Goal: Find specific page/section: Find specific page/section

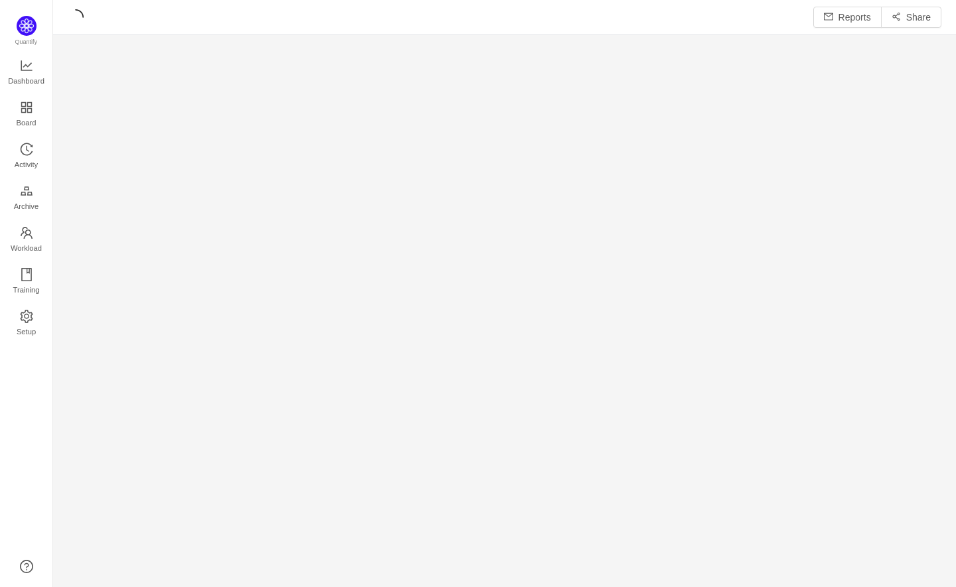
scroll to position [568, 873]
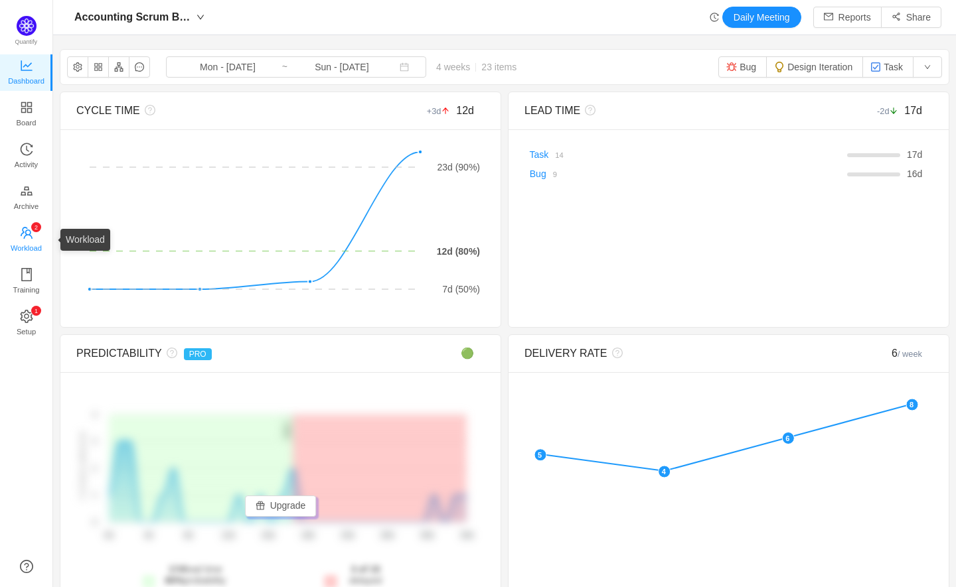
click at [27, 237] on span "Workload" at bounding box center [26, 248] width 31 height 27
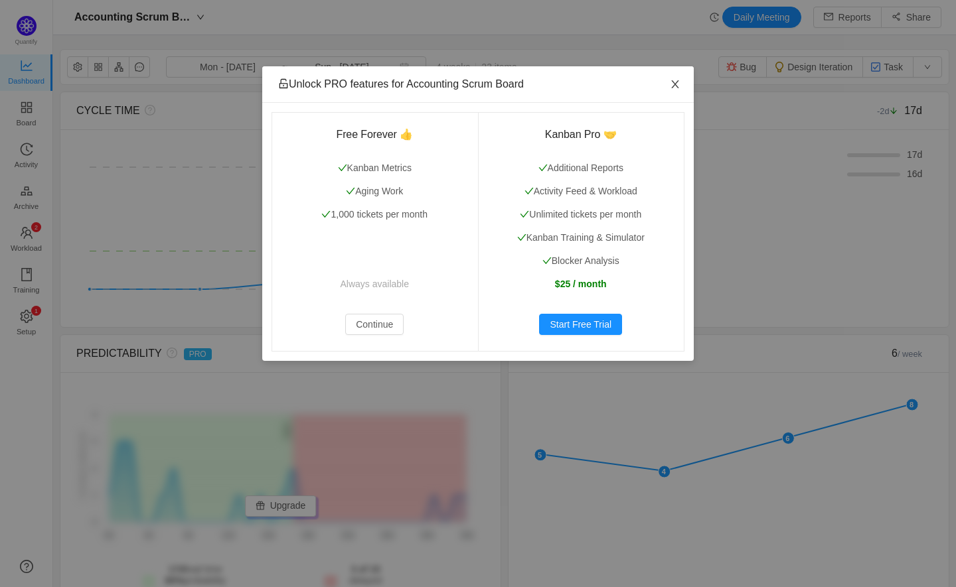
click at [678, 85] on icon "icon: close" at bounding box center [675, 84] width 11 height 11
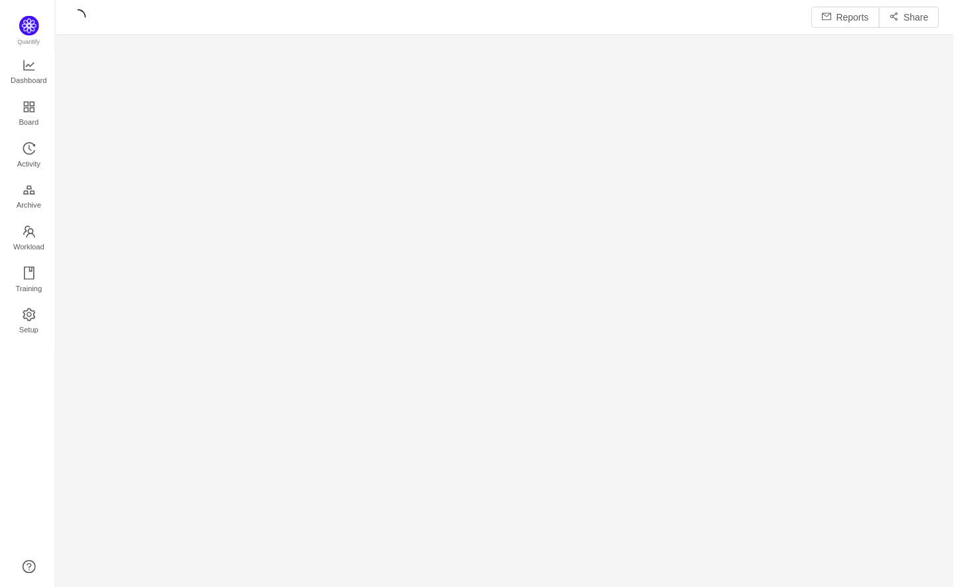
scroll to position [571, 873]
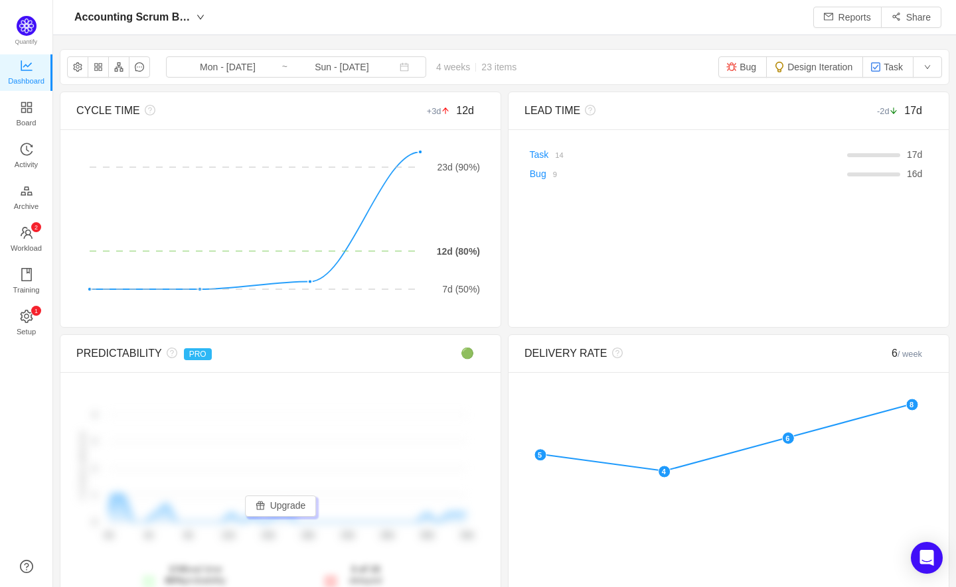
scroll to position [568, 873]
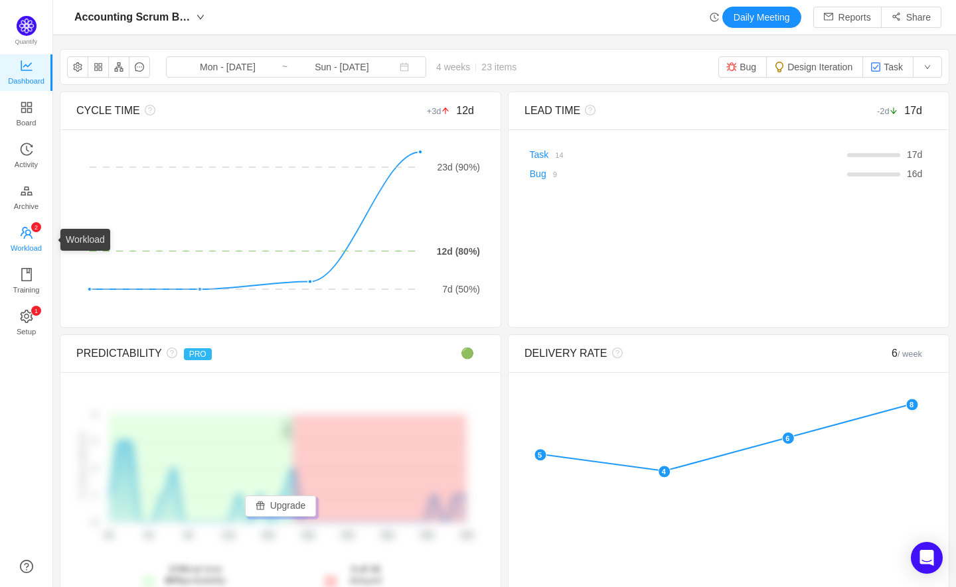
click at [31, 235] on span "Workload" at bounding box center [26, 248] width 31 height 27
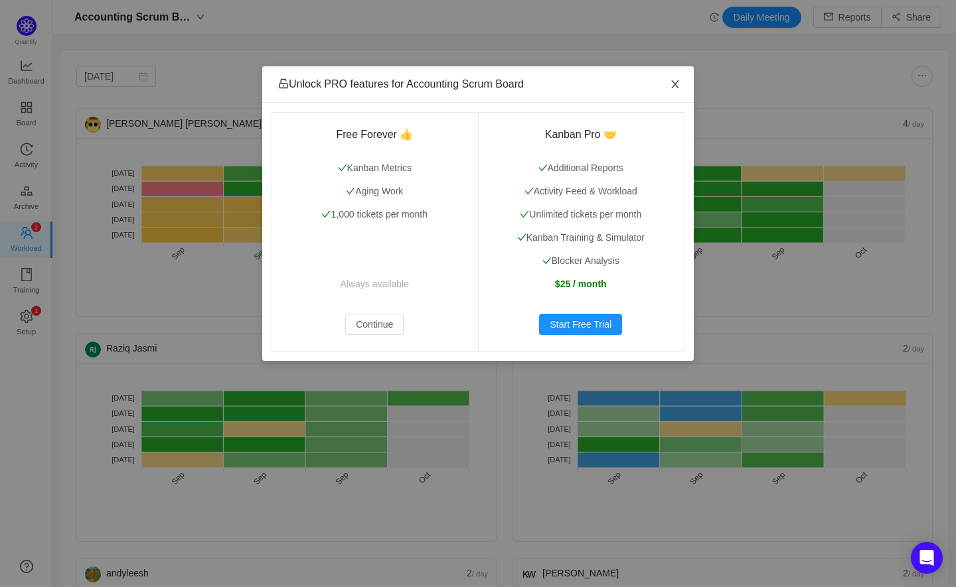
click at [683, 82] on span "Close" at bounding box center [674, 84] width 37 height 37
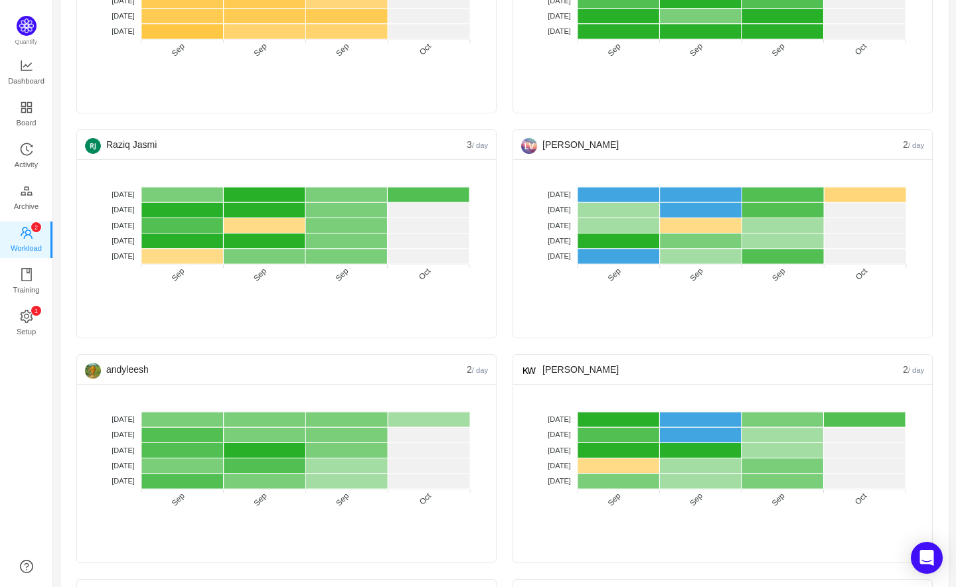
scroll to position [271, 0]
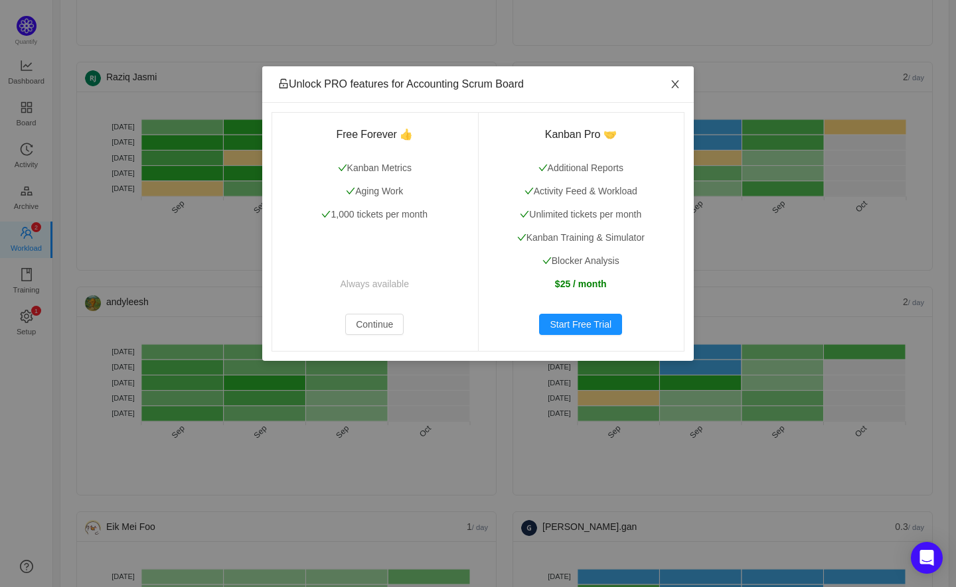
click at [674, 85] on icon "icon: close" at bounding box center [674, 84] width 7 height 8
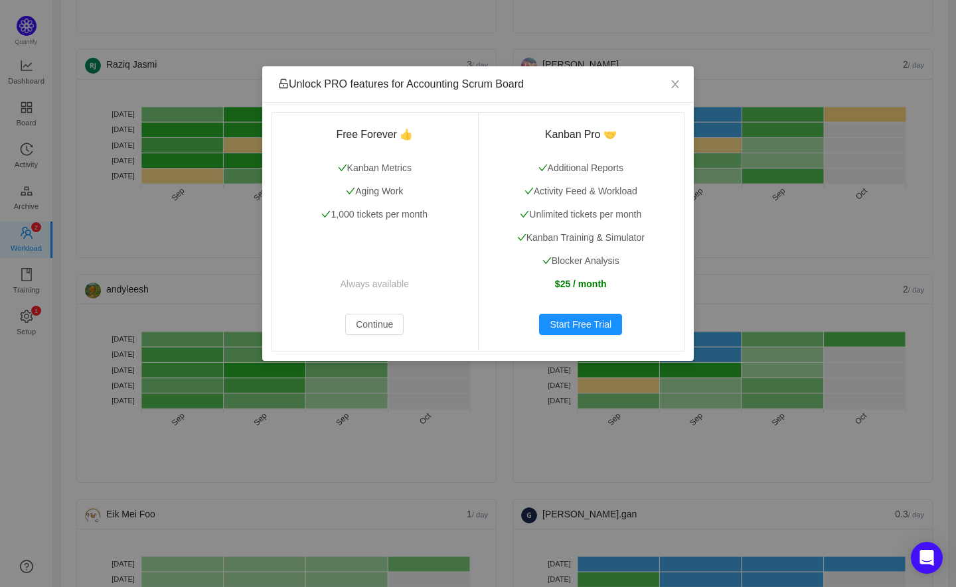
scroll to position [285, 0]
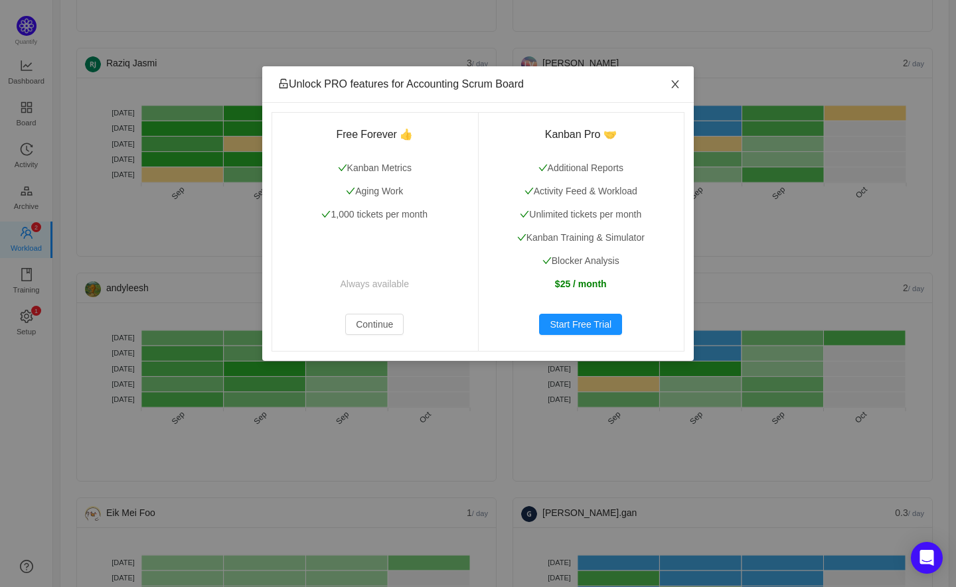
click at [682, 84] on span "Close" at bounding box center [674, 84] width 37 height 37
